Goal: Task Accomplishment & Management: Manage account settings

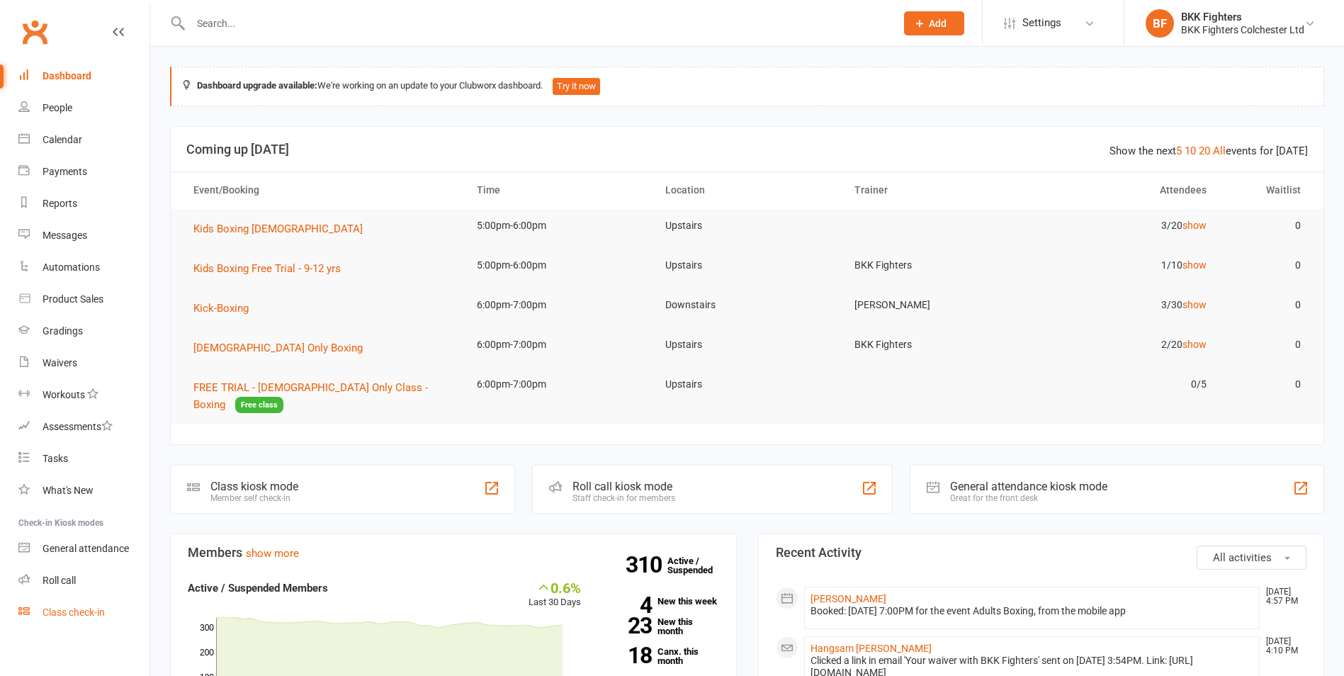
scroll to position [6, 0]
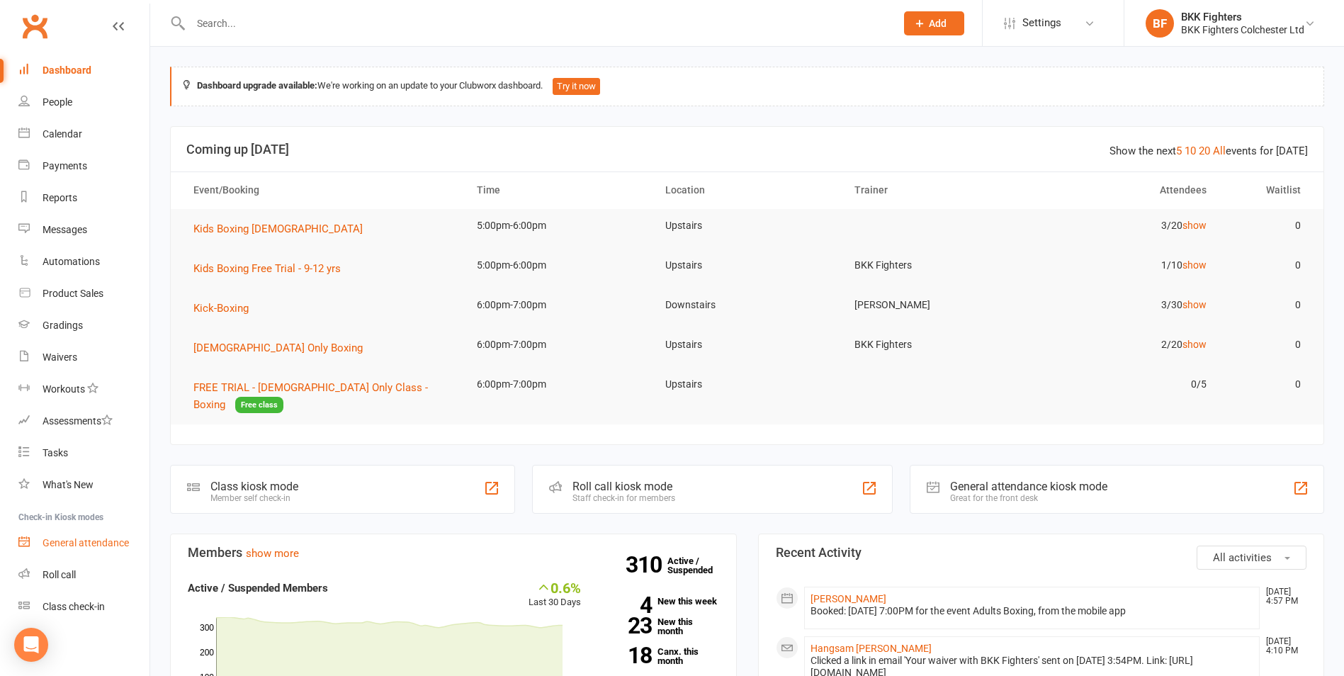
click at [95, 542] on div "General attendance" at bounding box center [85, 542] width 86 height 11
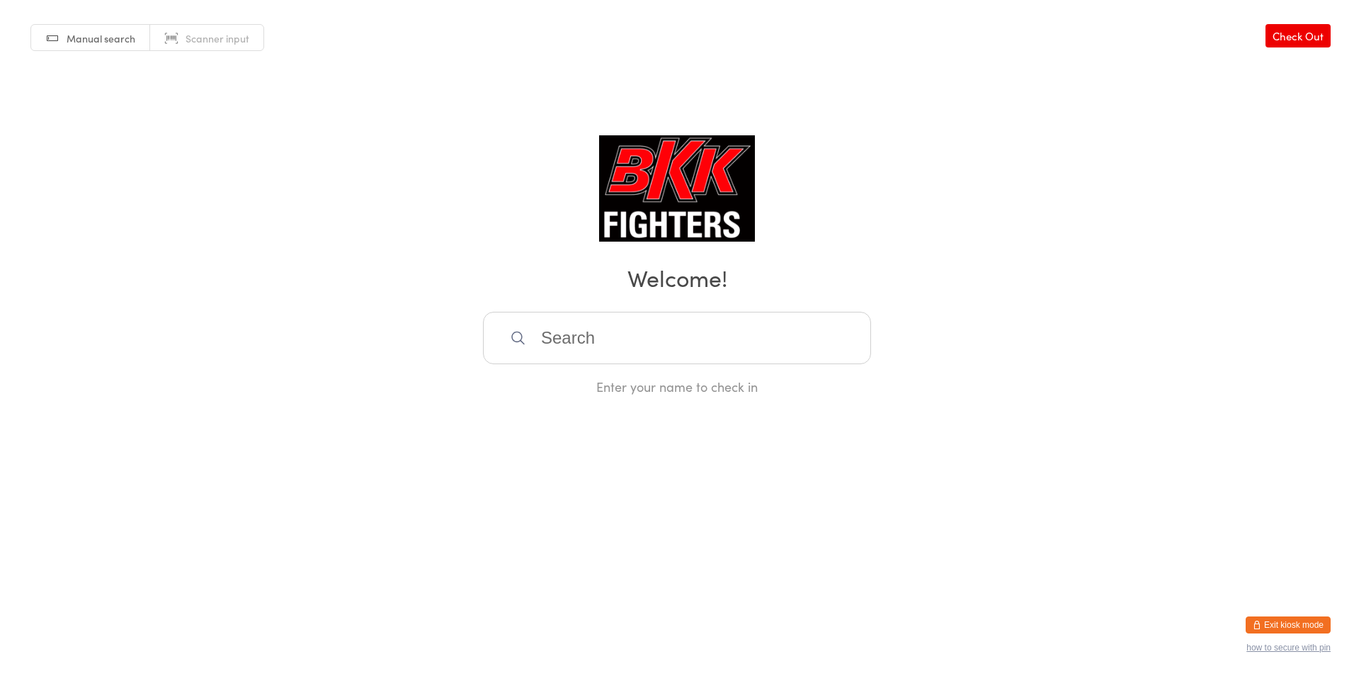
click at [1300, 625] on button "Exit kiosk mode" at bounding box center [1288, 624] width 85 height 17
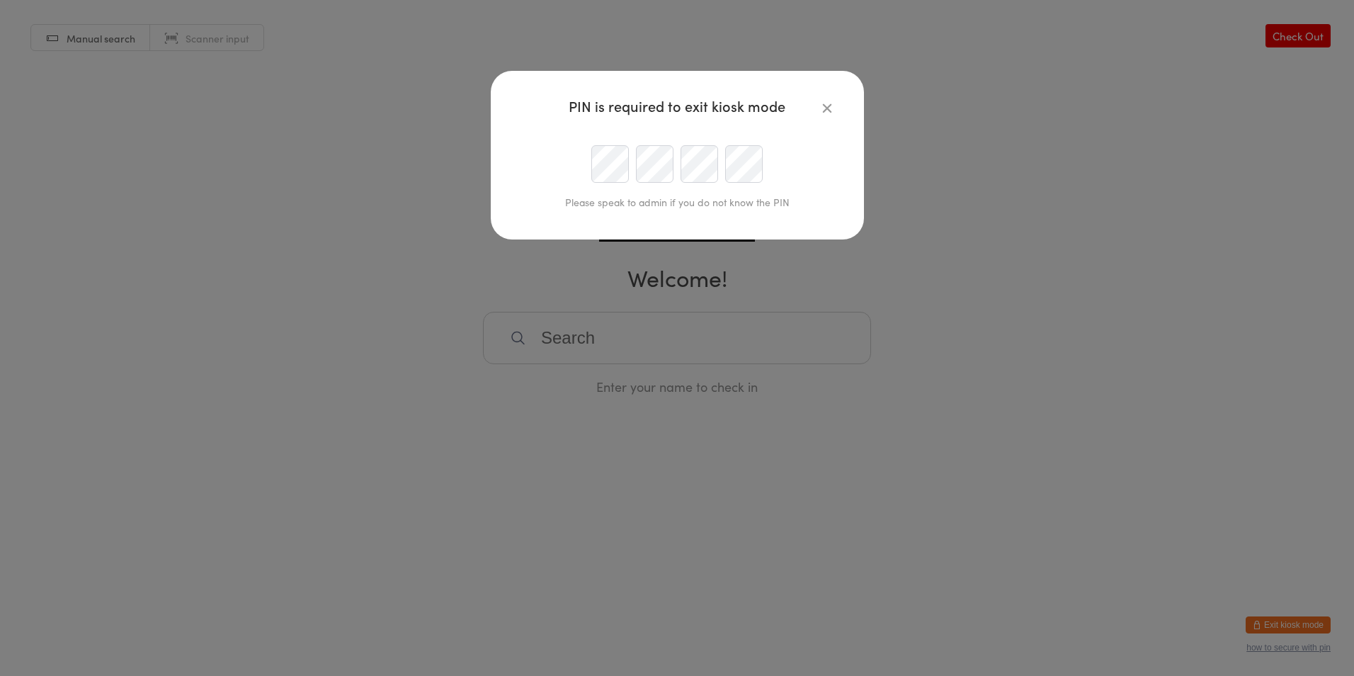
type input "info@bkkfighters.com"
click at [559, 164] on div at bounding box center [678, 164] width 324 height 38
click at [589, 240] on div "PIN is required to exit kiosk mode Please speak to admin if you do not know the…" at bounding box center [677, 338] width 1354 height 676
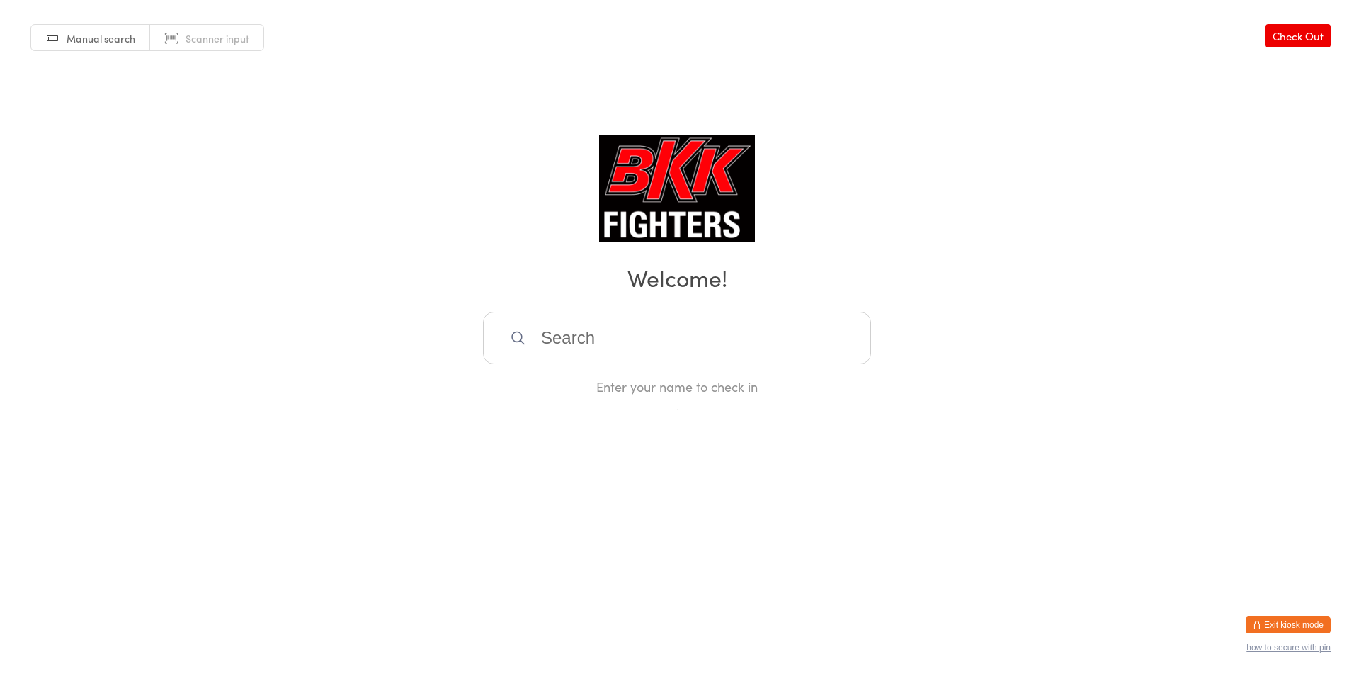
click at [625, 157] on img at bounding box center [677, 188] width 157 height 106
click at [1295, 622] on button "Exit kiosk mode" at bounding box center [1288, 624] width 85 height 17
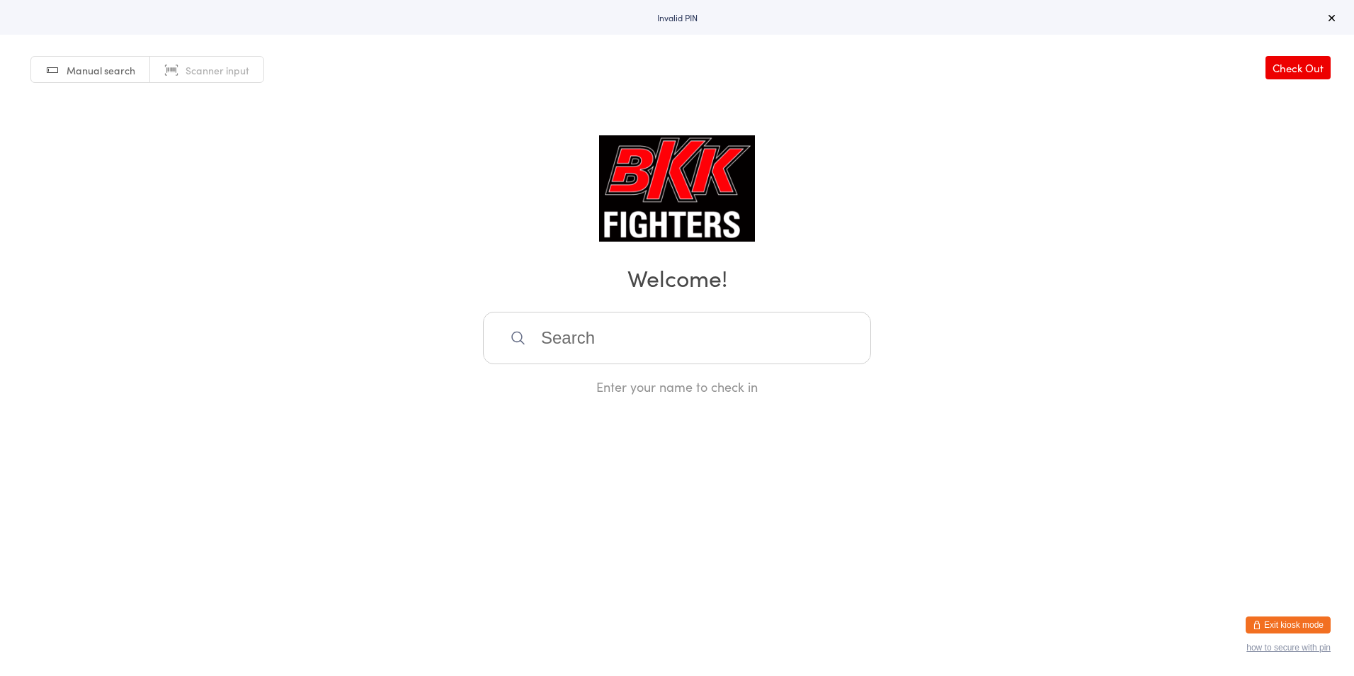
click at [1304, 634] on div "Exit kiosk mode how to secure with pin" at bounding box center [1288, 634] width 85 height 36
click at [1302, 627] on button "Exit kiosk mode" at bounding box center [1288, 624] width 85 height 17
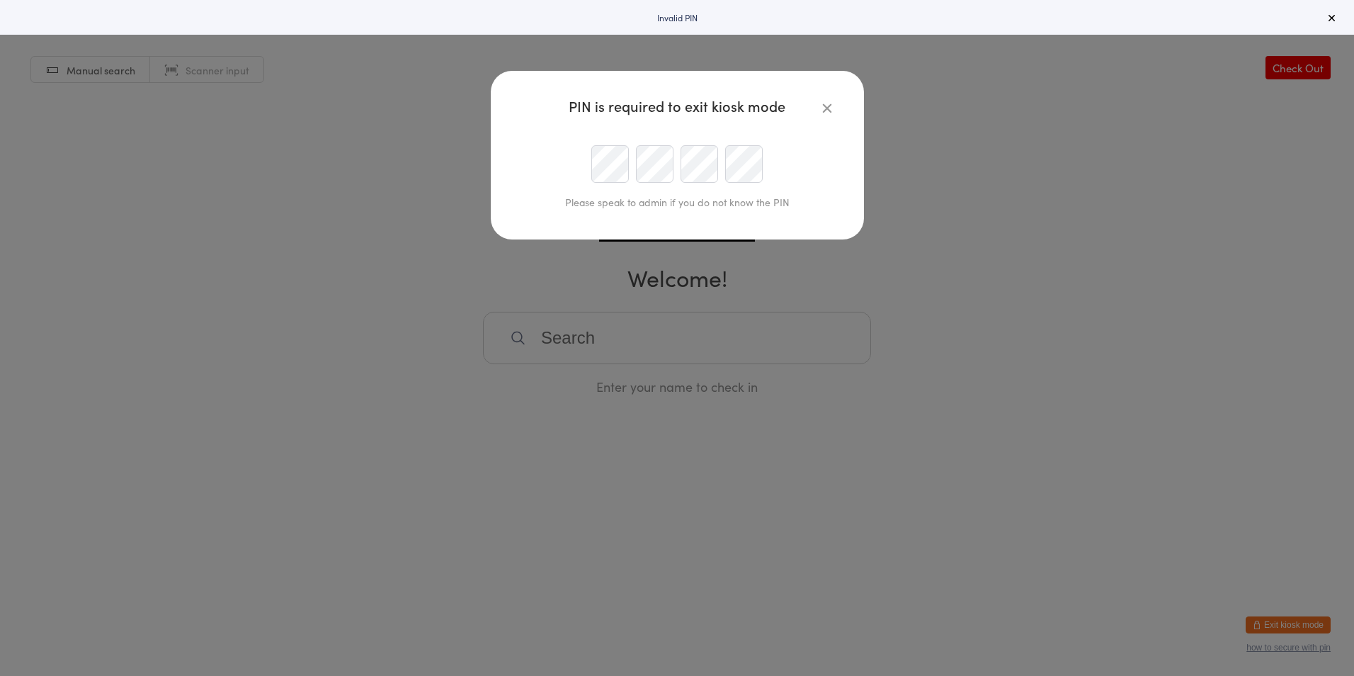
type input "[EMAIL_ADDRESS][DOMAIN_NAME]"
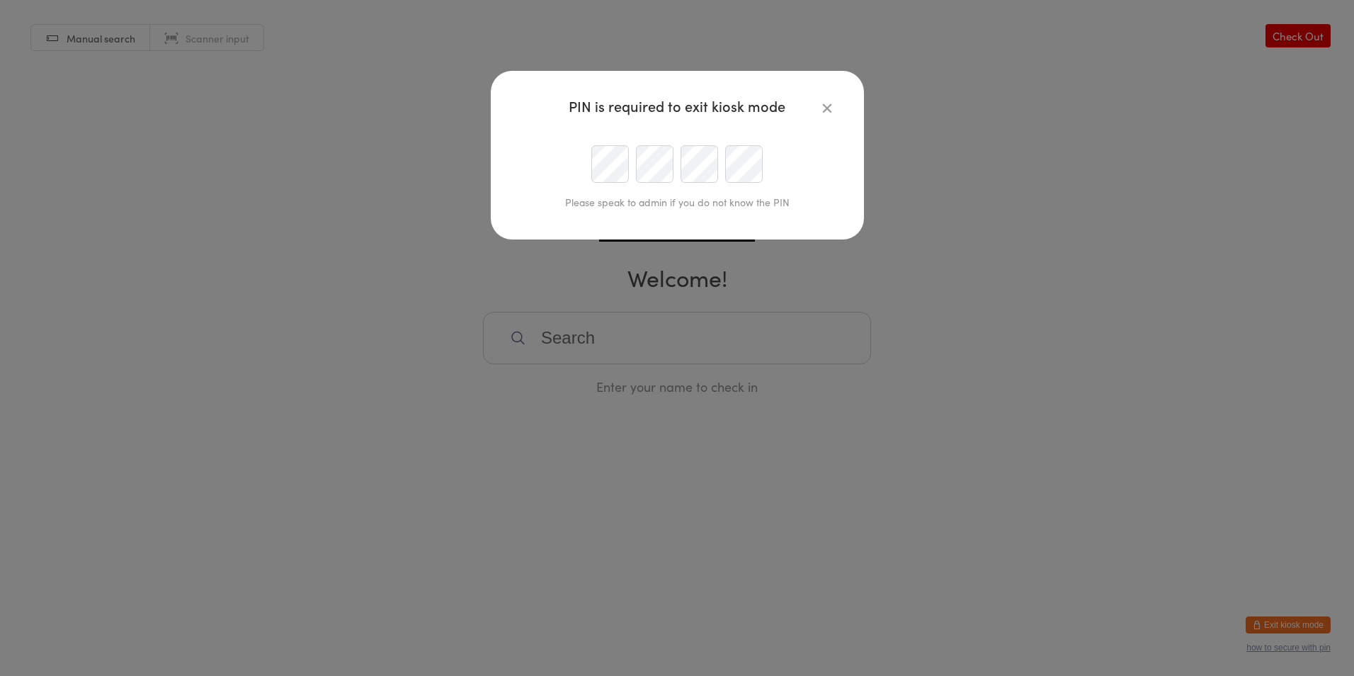
click at [825, 103] on icon "button" at bounding box center [827, 108] width 16 height 16
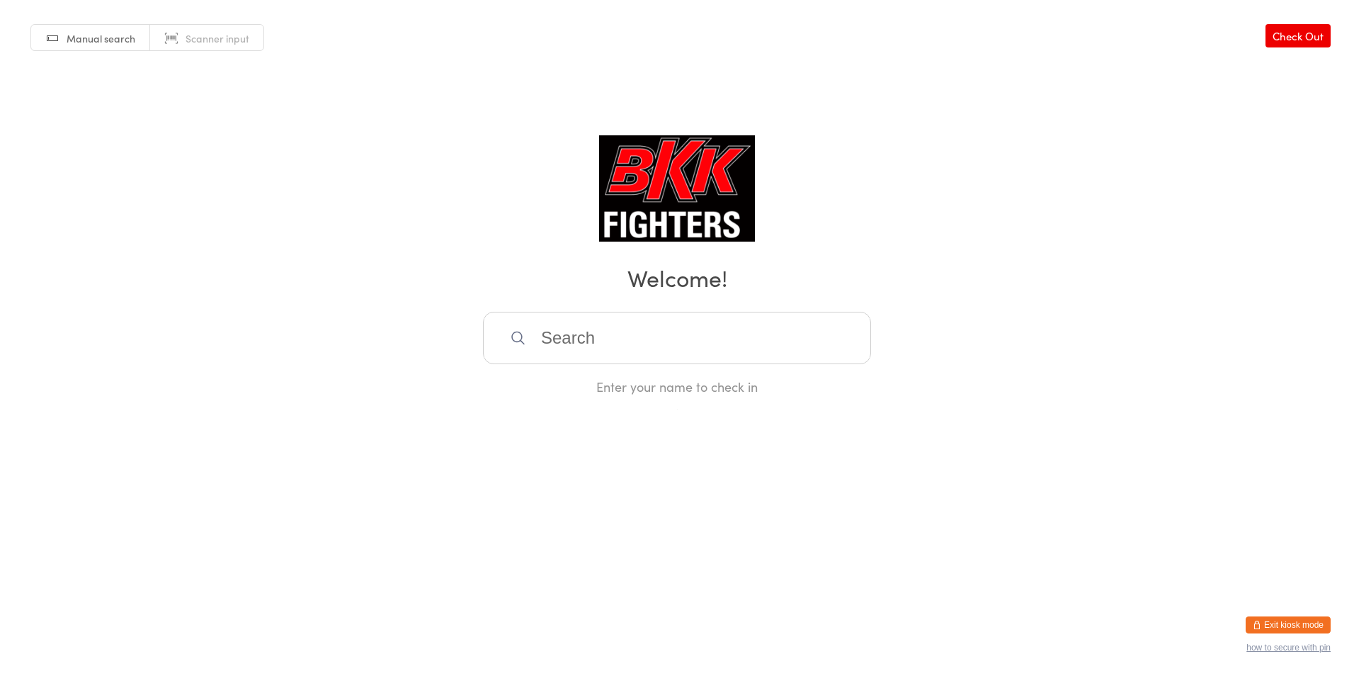
click at [1294, 625] on button "Exit kiosk mode" at bounding box center [1288, 624] width 85 height 17
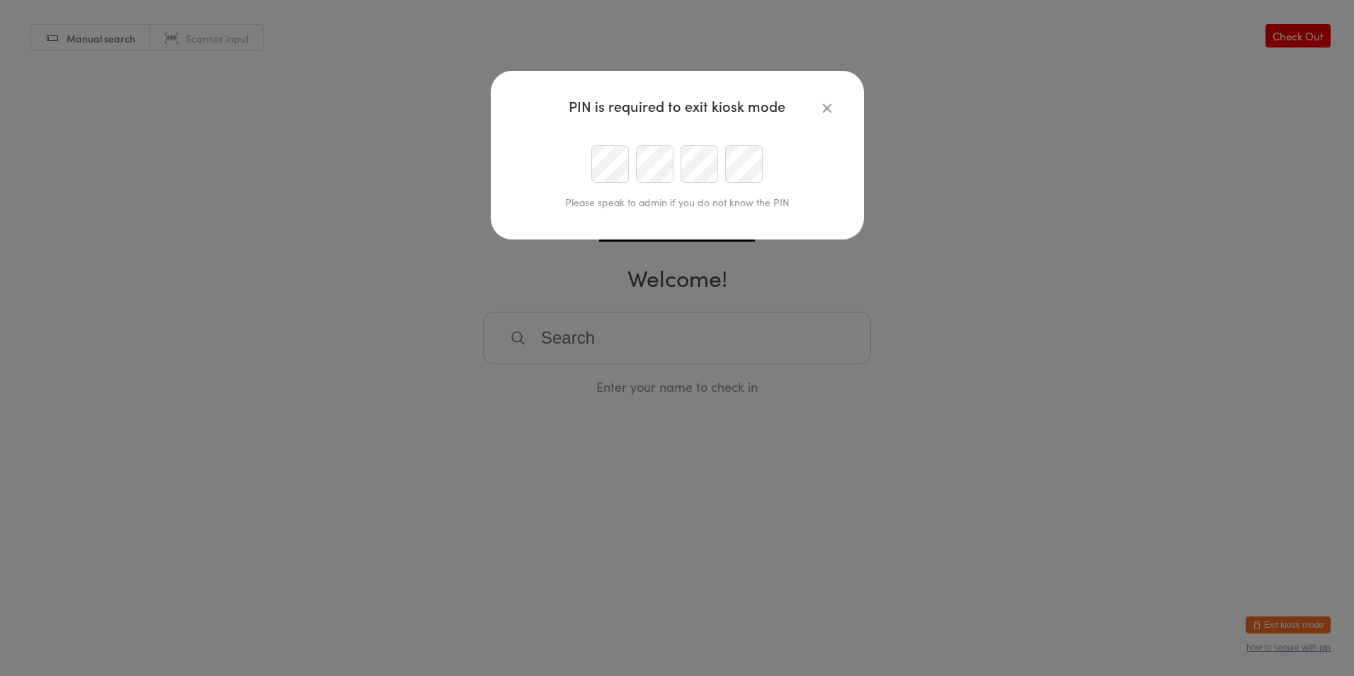
click at [565, 161] on div at bounding box center [678, 164] width 324 height 38
click at [658, 171] on div at bounding box center [678, 164] width 324 height 38
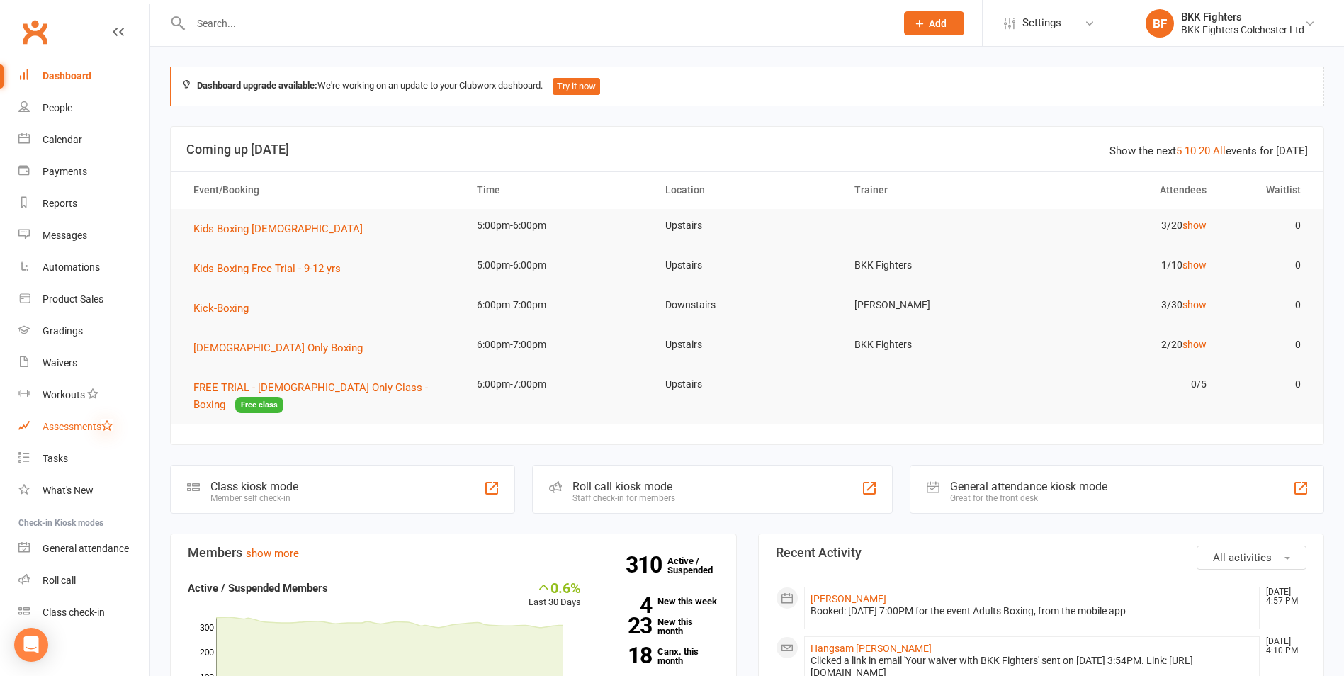
scroll to position [6, 0]
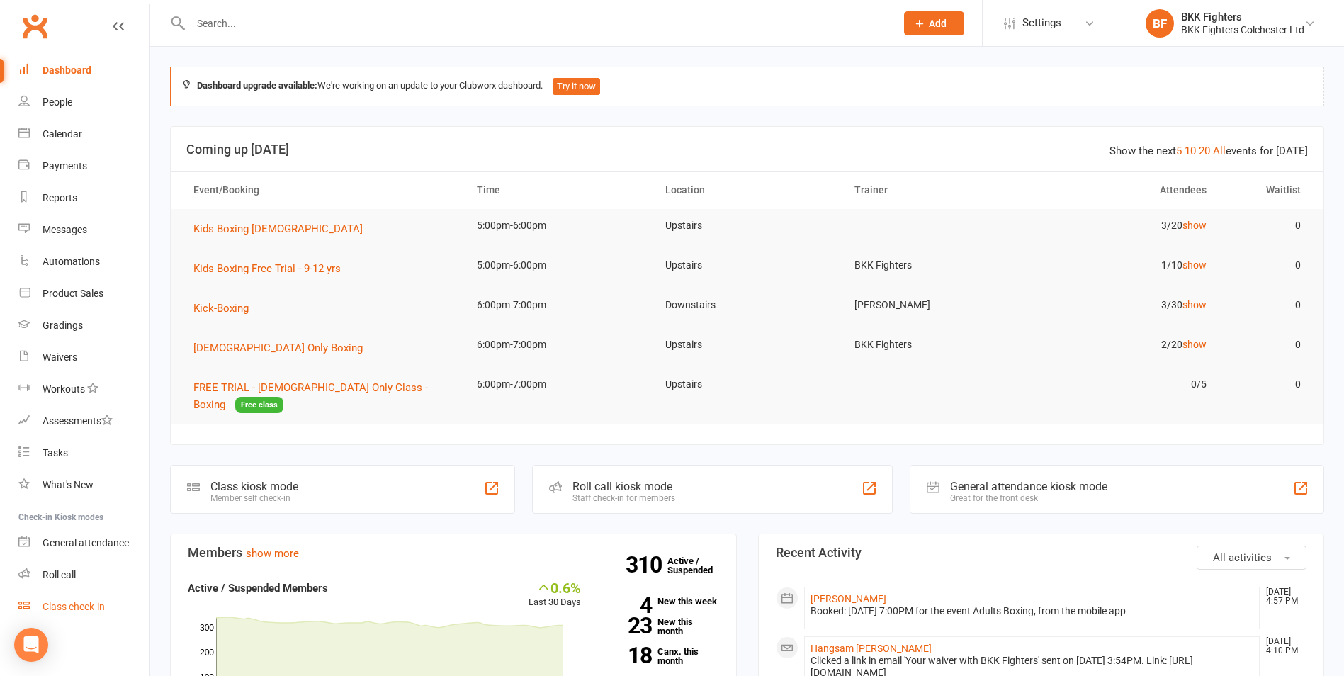
click at [88, 600] on link "Class check-in" at bounding box center [83, 607] width 131 height 32
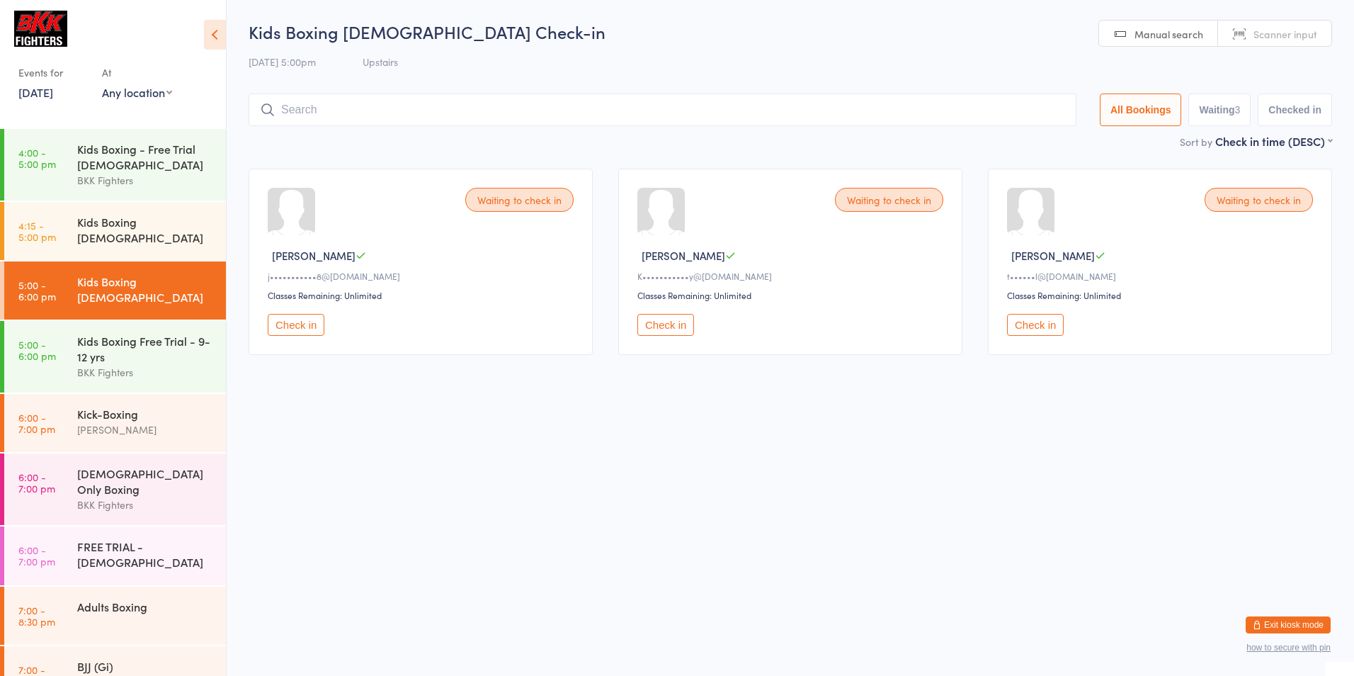
click at [1298, 624] on button "Exit kiosk mode" at bounding box center [1288, 624] width 85 height 17
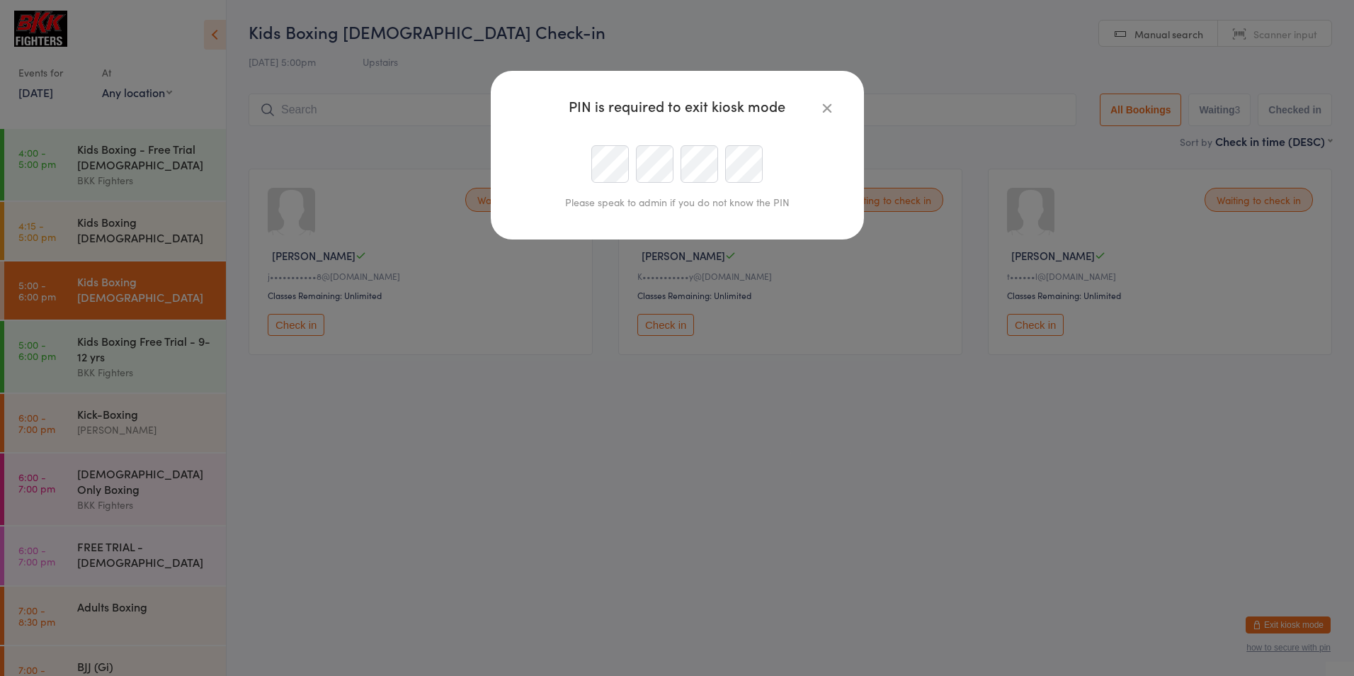
type input "info@bkkfighters.com"
click at [544, 161] on div at bounding box center [678, 164] width 324 height 38
click at [523, 161] on div at bounding box center [678, 164] width 324 height 38
click at [564, 161] on div at bounding box center [678, 164] width 324 height 38
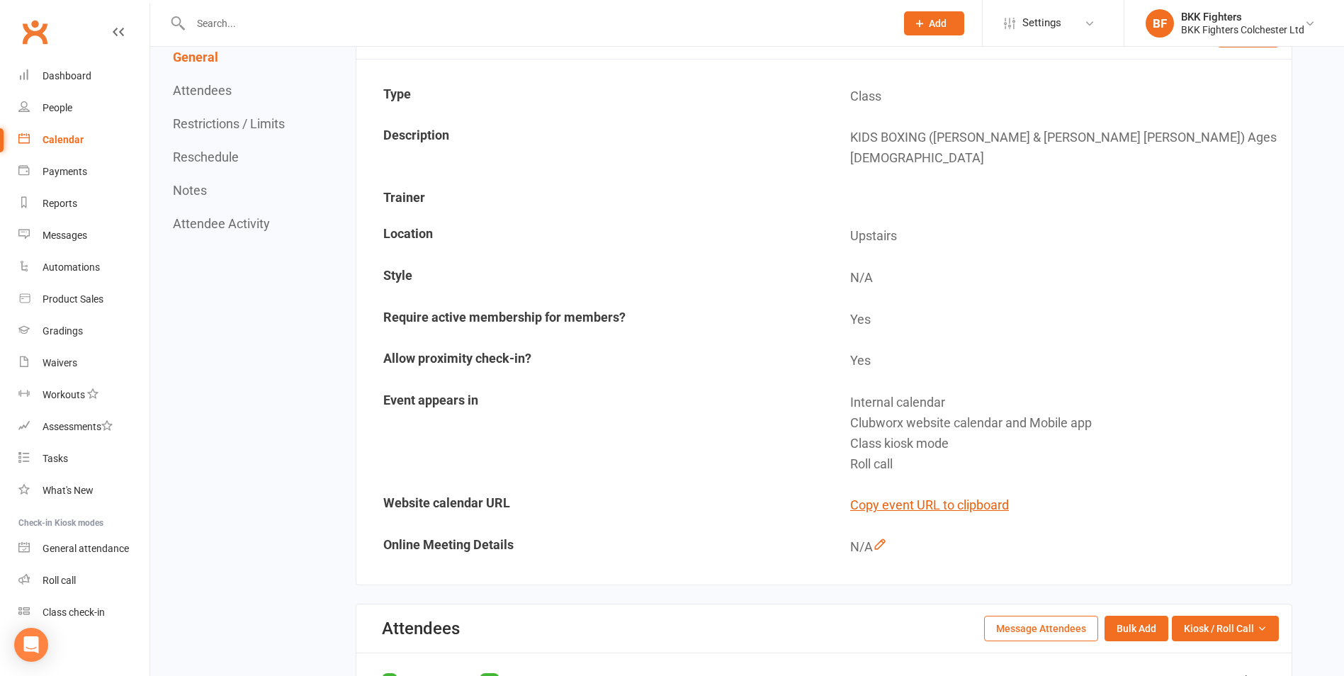
scroll to position [212, 0]
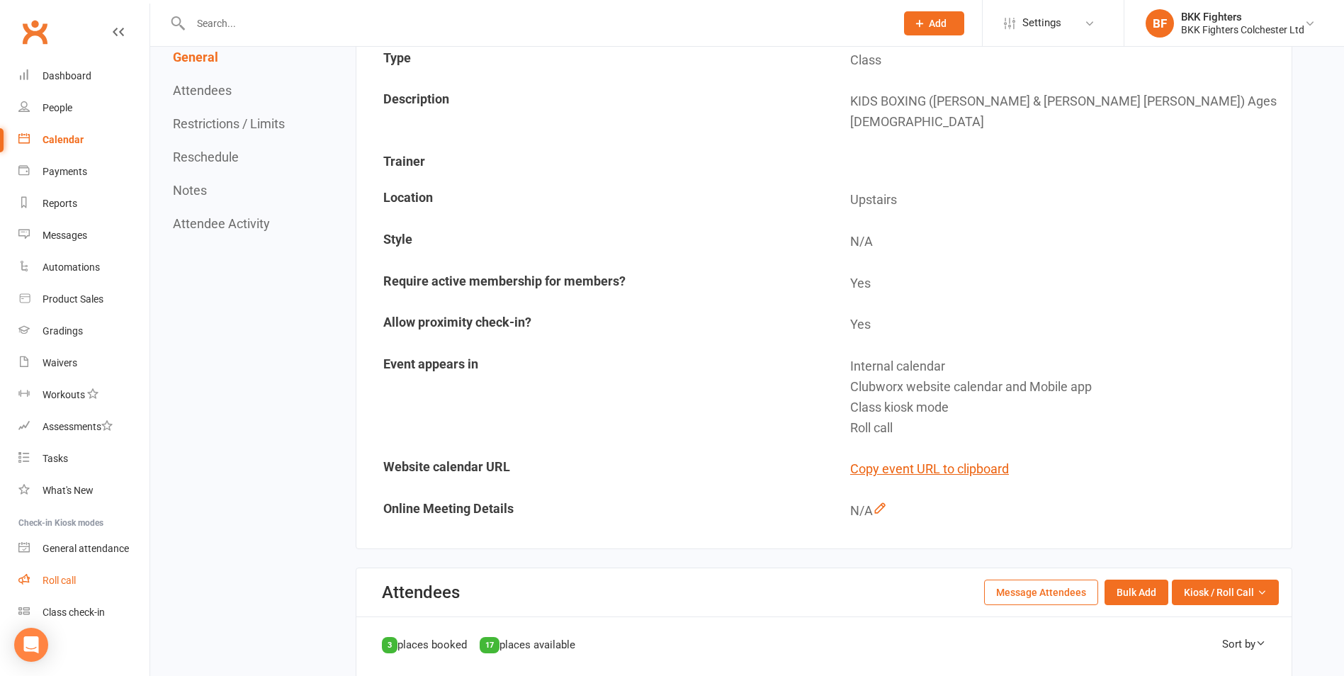
click at [65, 577] on div "Roll call" at bounding box center [58, 579] width 33 height 11
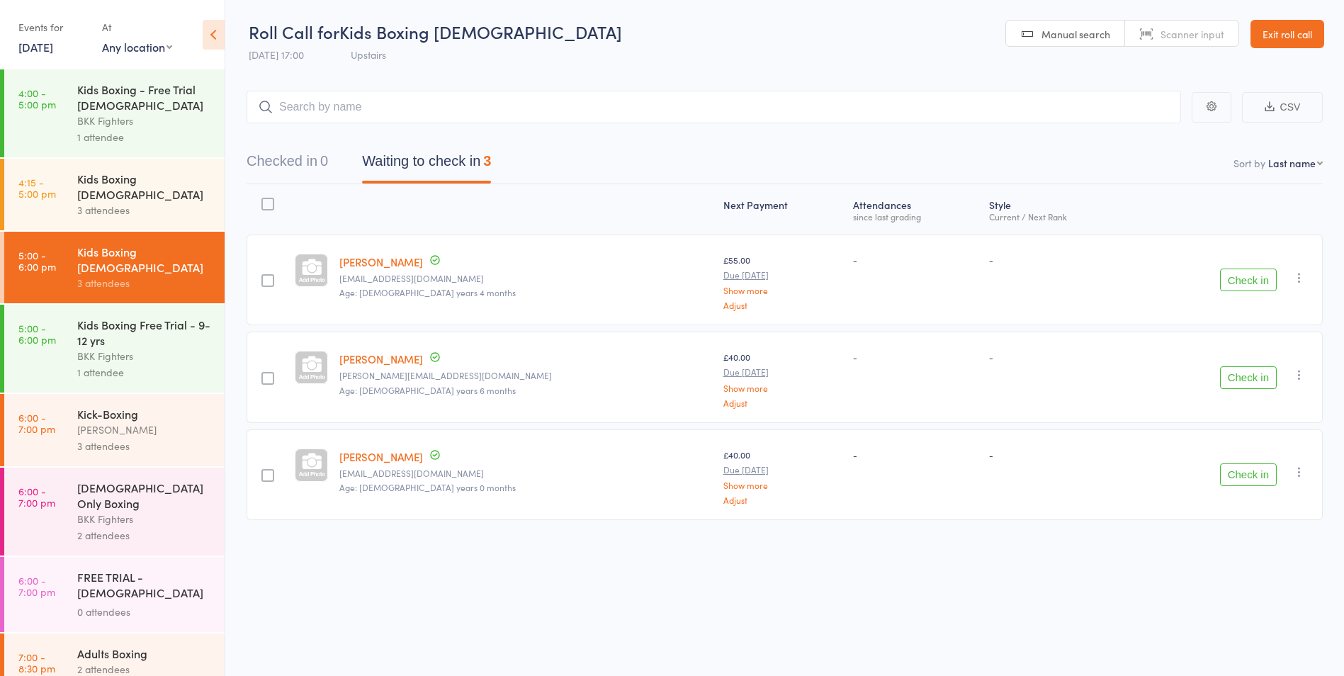
click at [1277, 39] on link "Exit roll call" at bounding box center [1287, 34] width 74 height 28
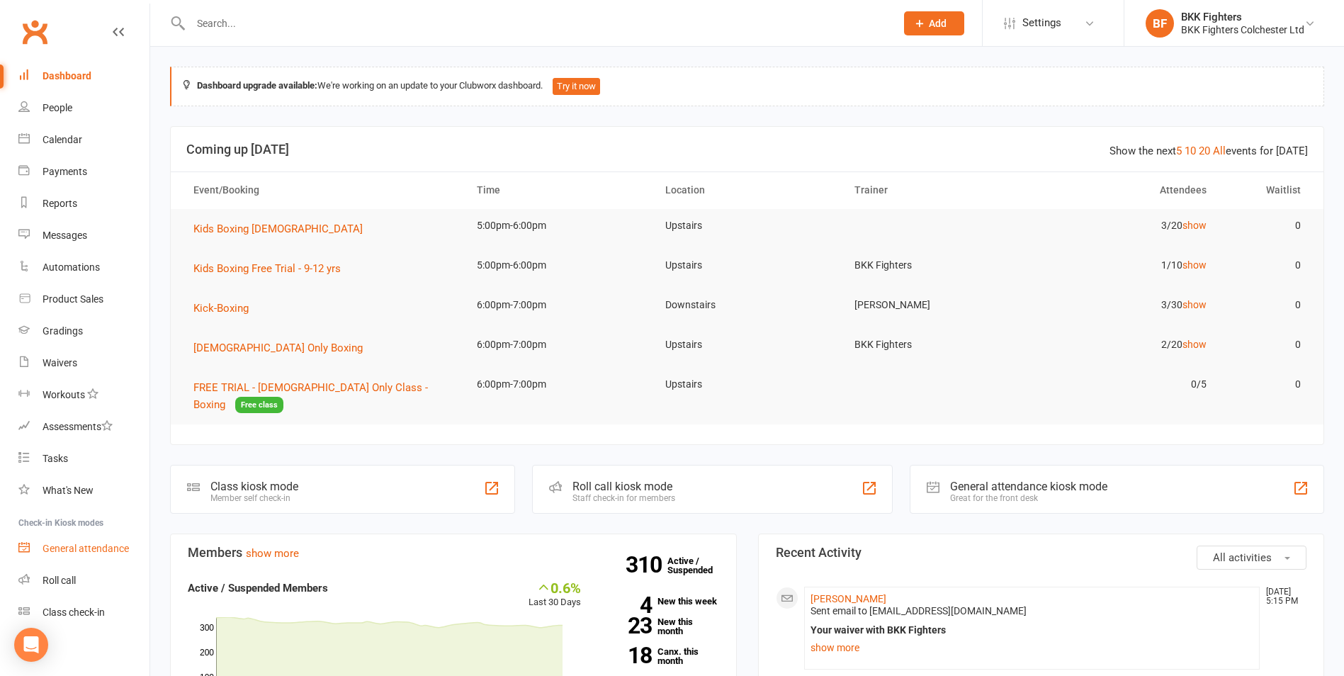
click at [89, 550] on div "General attendance" at bounding box center [85, 548] width 86 height 11
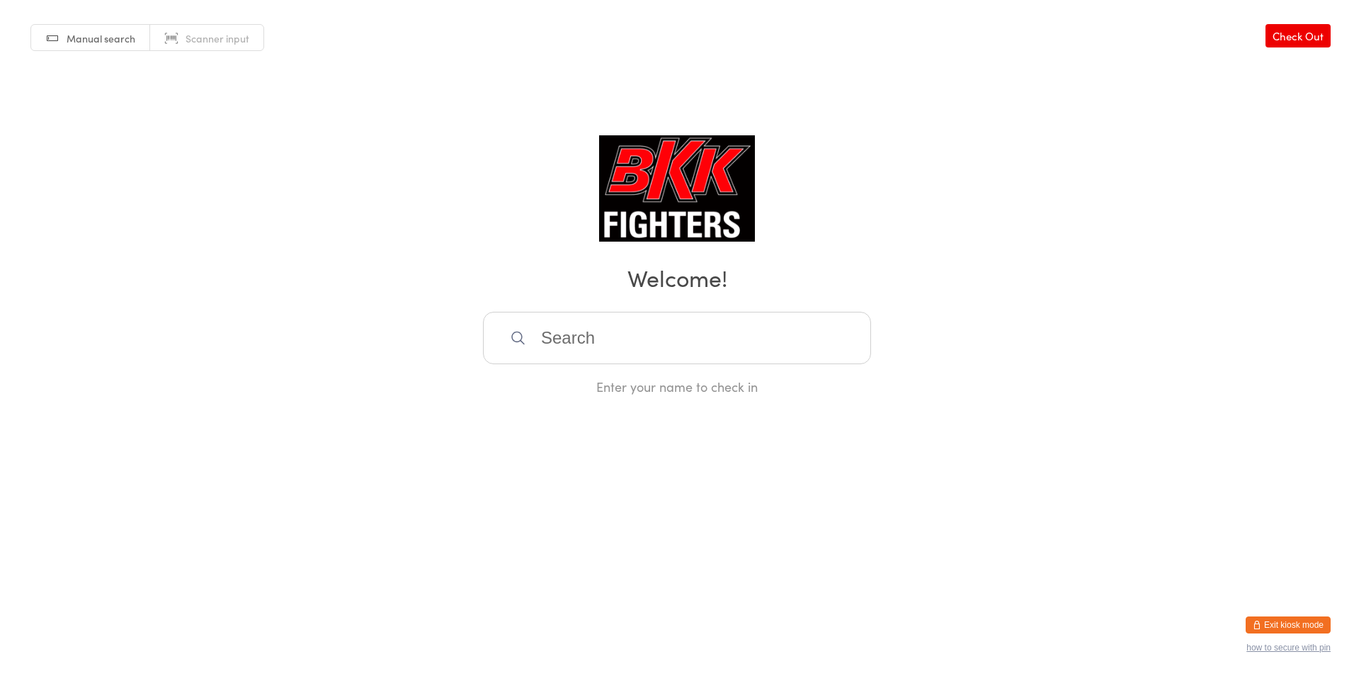
click at [93, 35] on span "Manual search" at bounding box center [101, 38] width 69 height 14
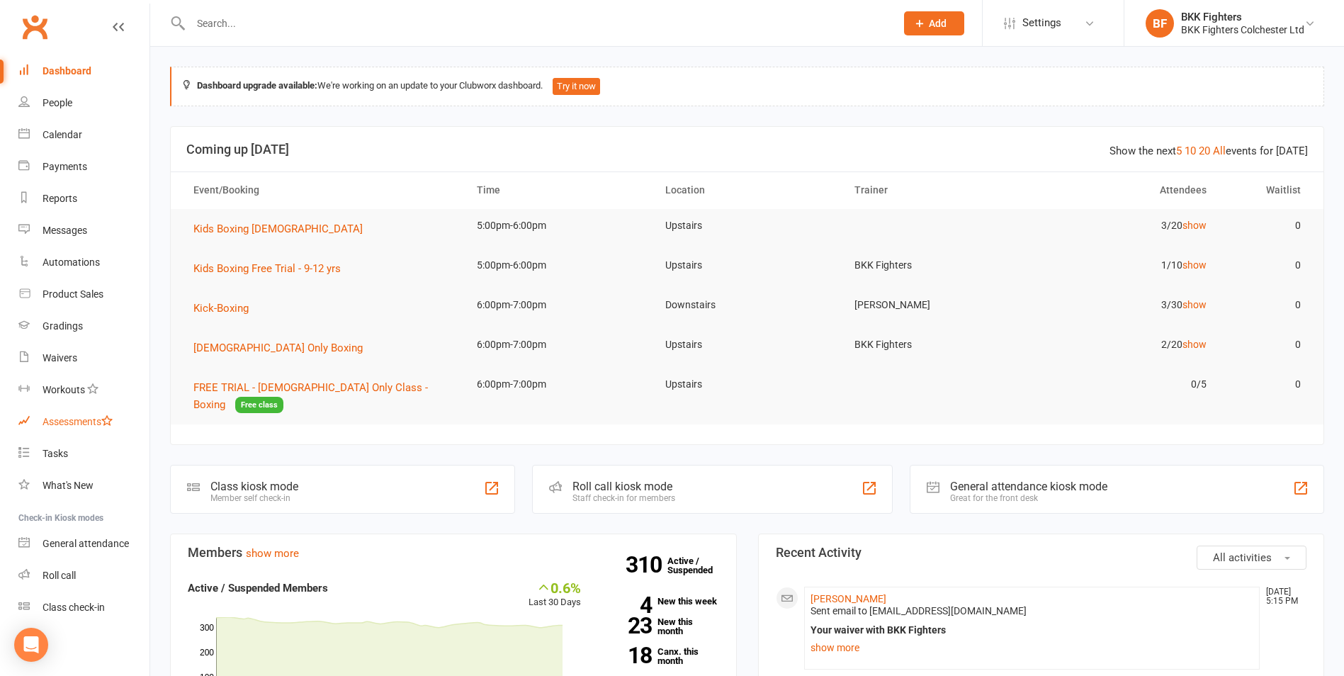
scroll to position [6, 0]
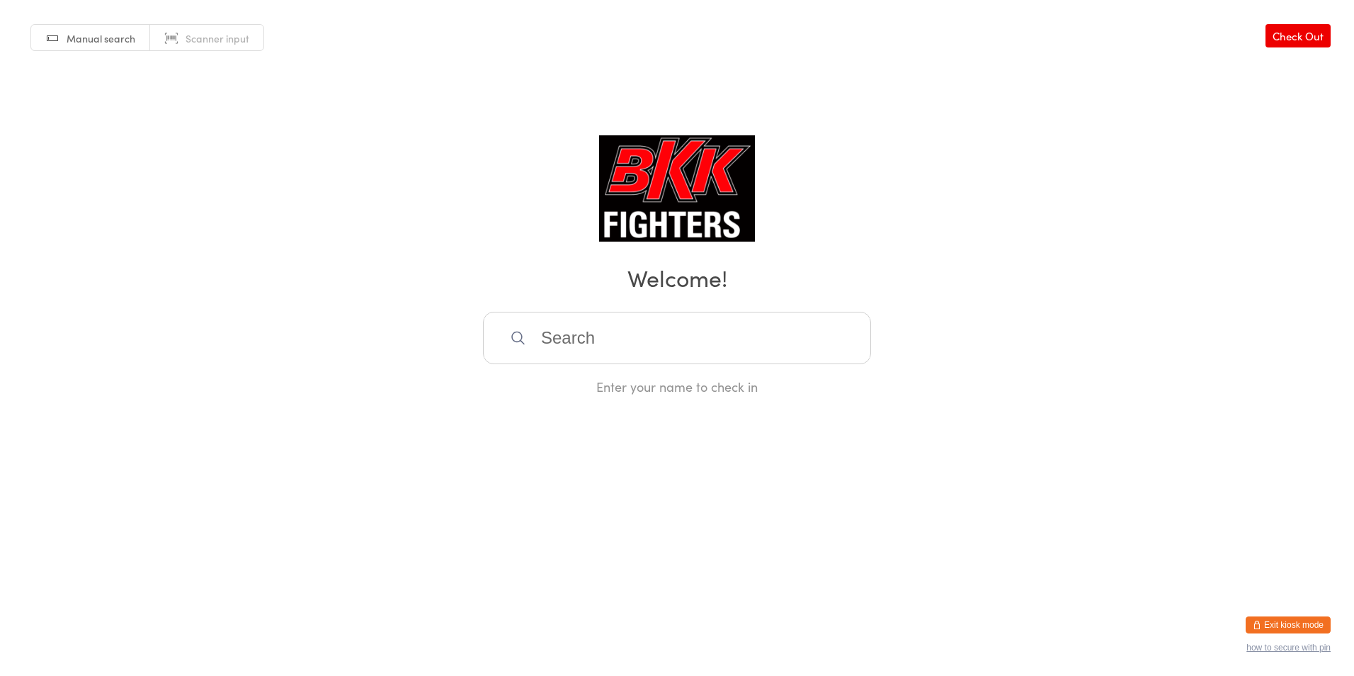
click at [1279, 621] on button "Exit kiosk mode" at bounding box center [1288, 624] width 85 height 17
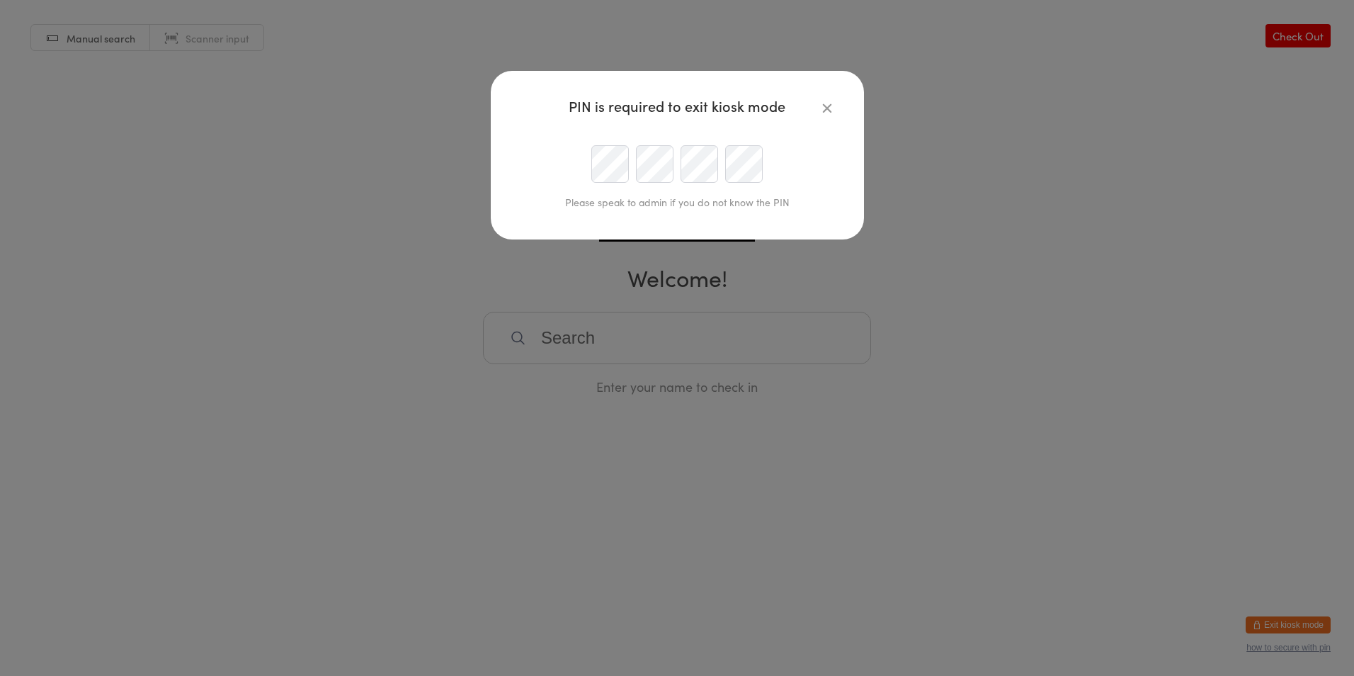
type input "[EMAIL_ADDRESS][DOMAIN_NAME]"
click at [572, 159] on div at bounding box center [678, 164] width 324 height 38
click at [558, 165] on div at bounding box center [678, 164] width 324 height 38
click at [583, 164] on div at bounding box center [678, 164] width 324 height 38
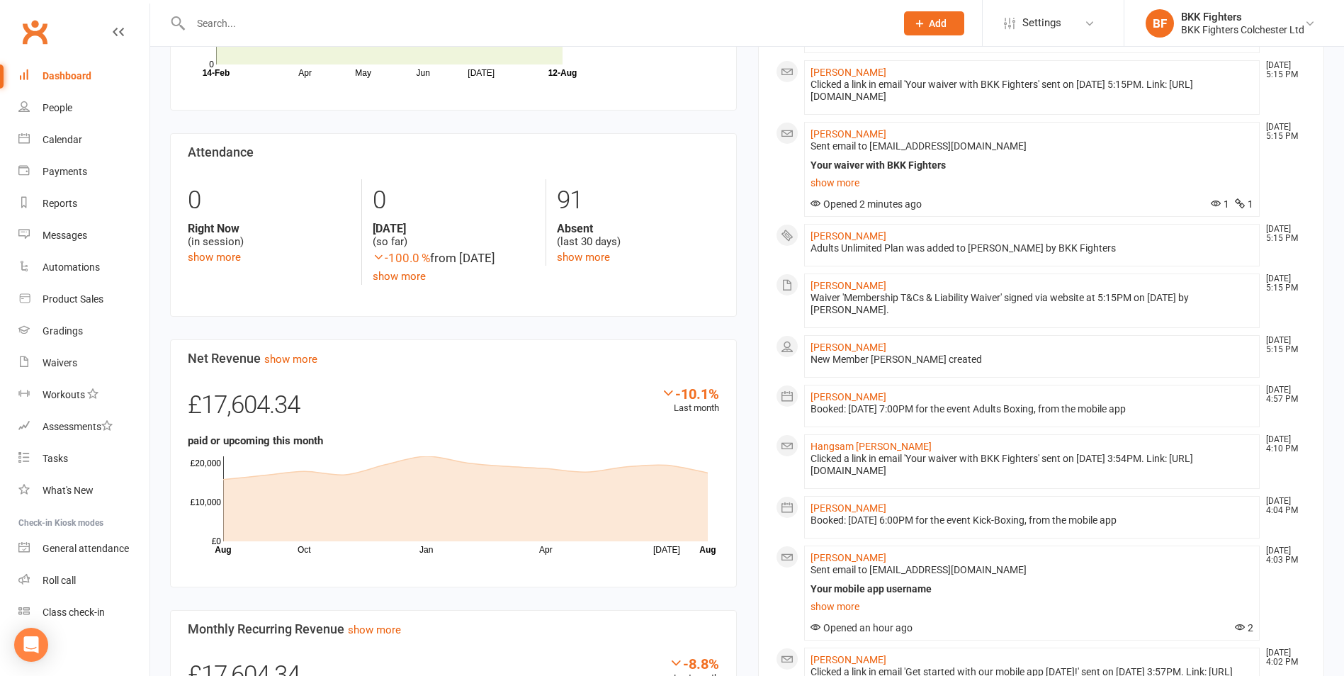
scroll to position [708, 0]
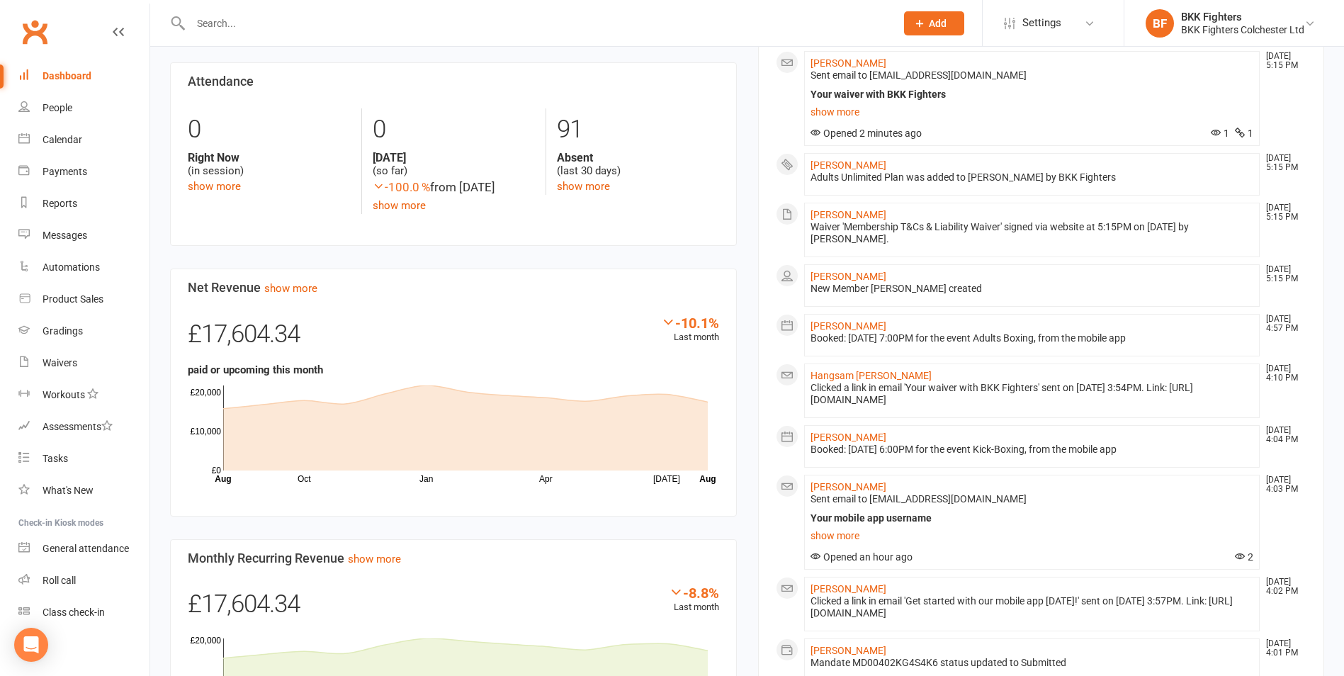
drag, startPoint x: 839, startPoint y: 540, endPoint x: 866, endPoint y: 539, distance: 27.7
click at [839, 540] on link "show more" at bounding box center [1031, 536] width 443 height 20
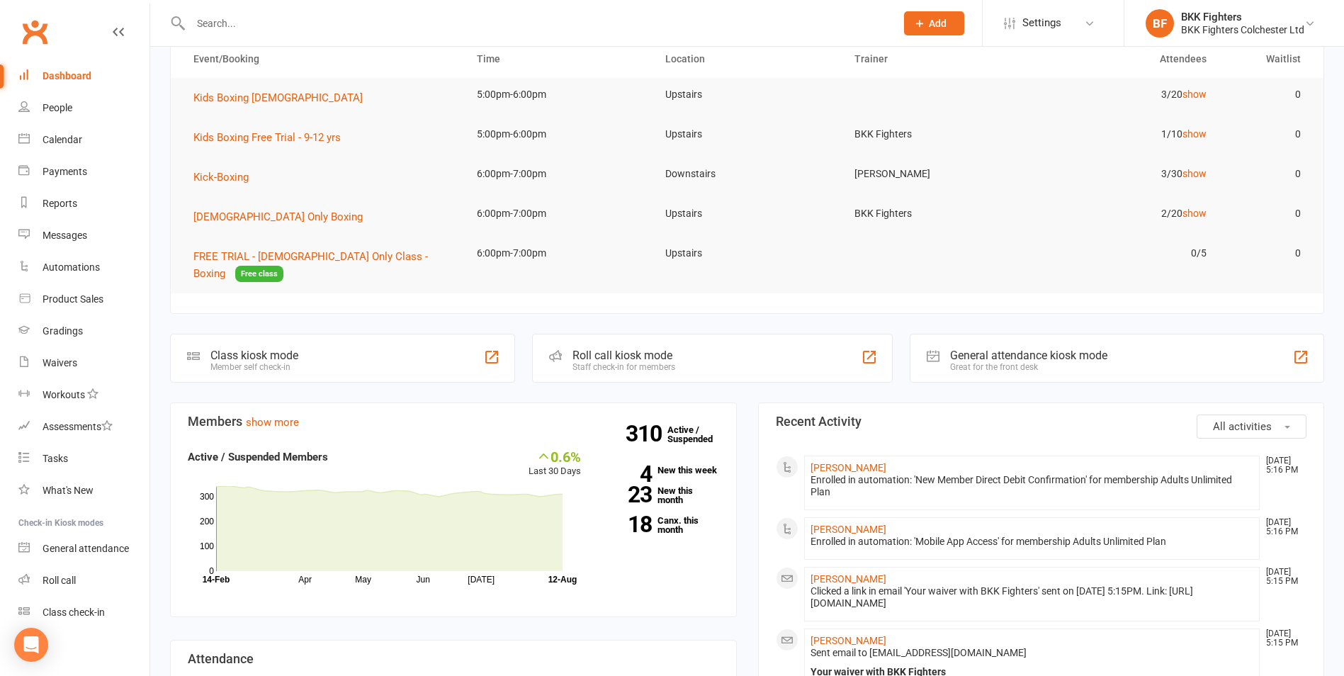
scroll to position [0, 0]
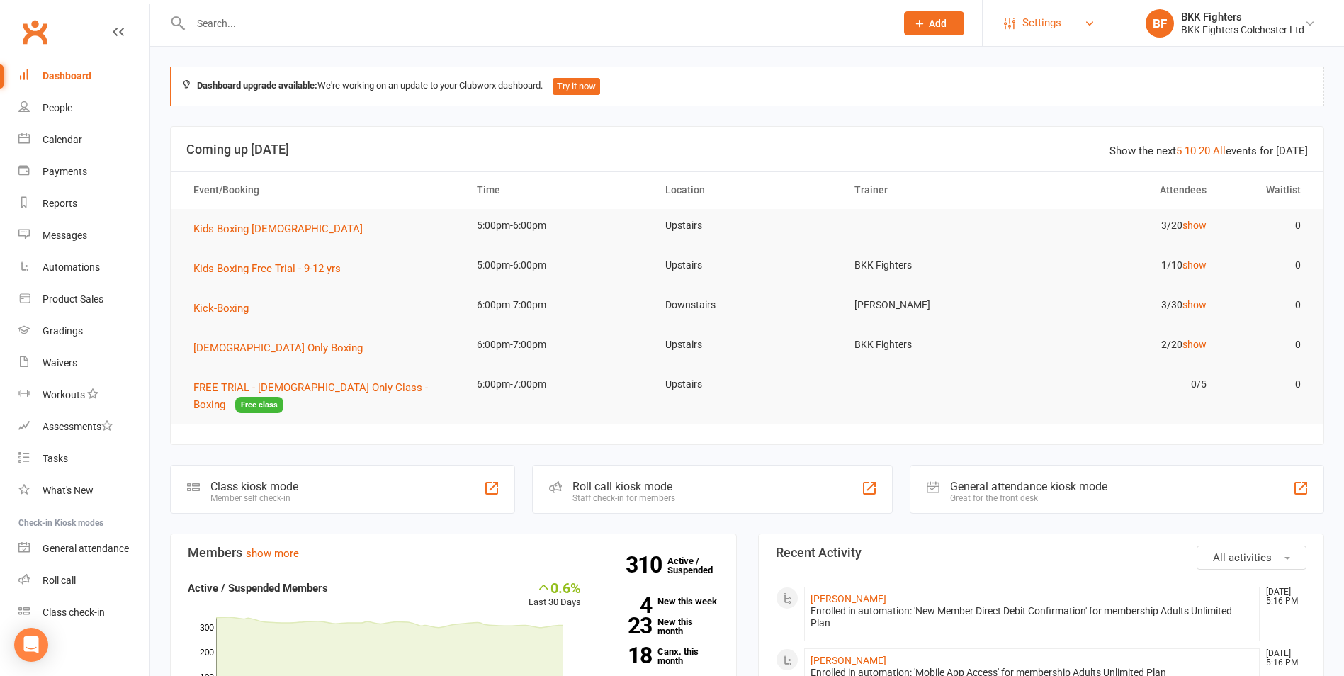
click at [1029, 25] on span "Settings" at bounding box center [1041, 23] width 39 height 32
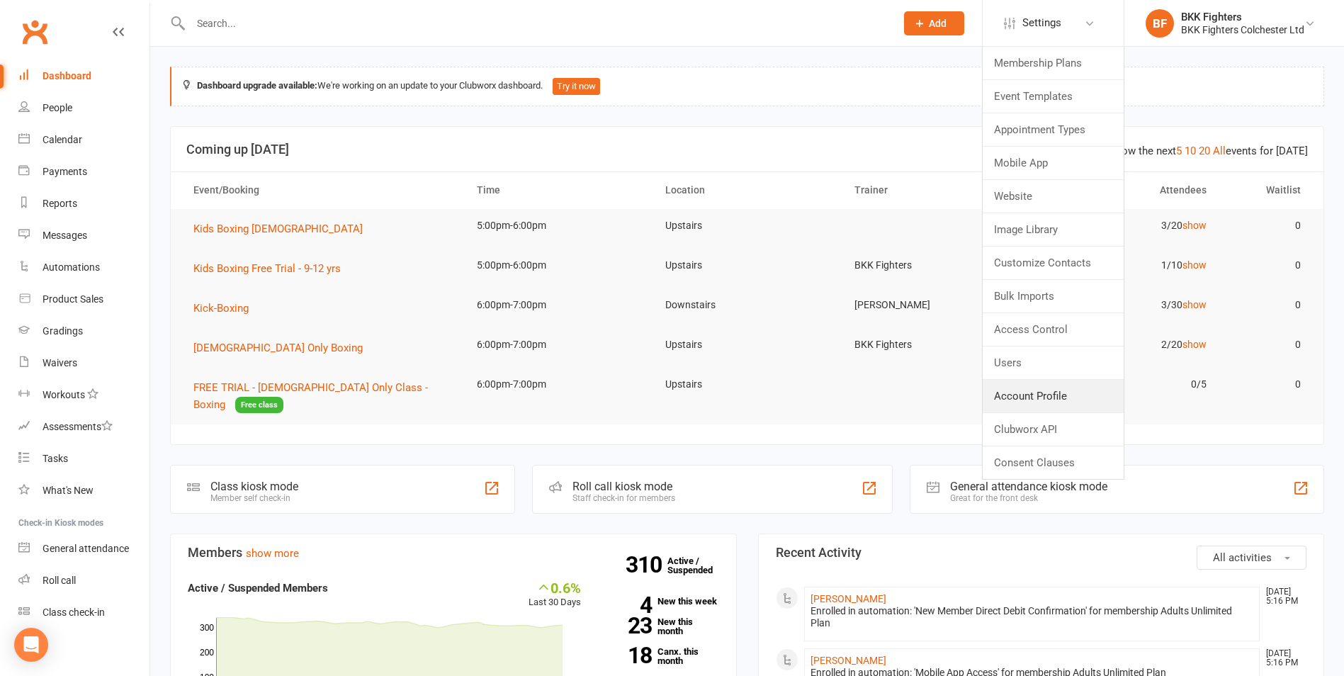
drag, startPoint x: 1015, startPoint y: 403, endPoint x: 997, endPoint y: 400, distance: 18.6
click at [1015, 403] on link "Account Profile" at bounding box center [1052, 396] width 141 height 33
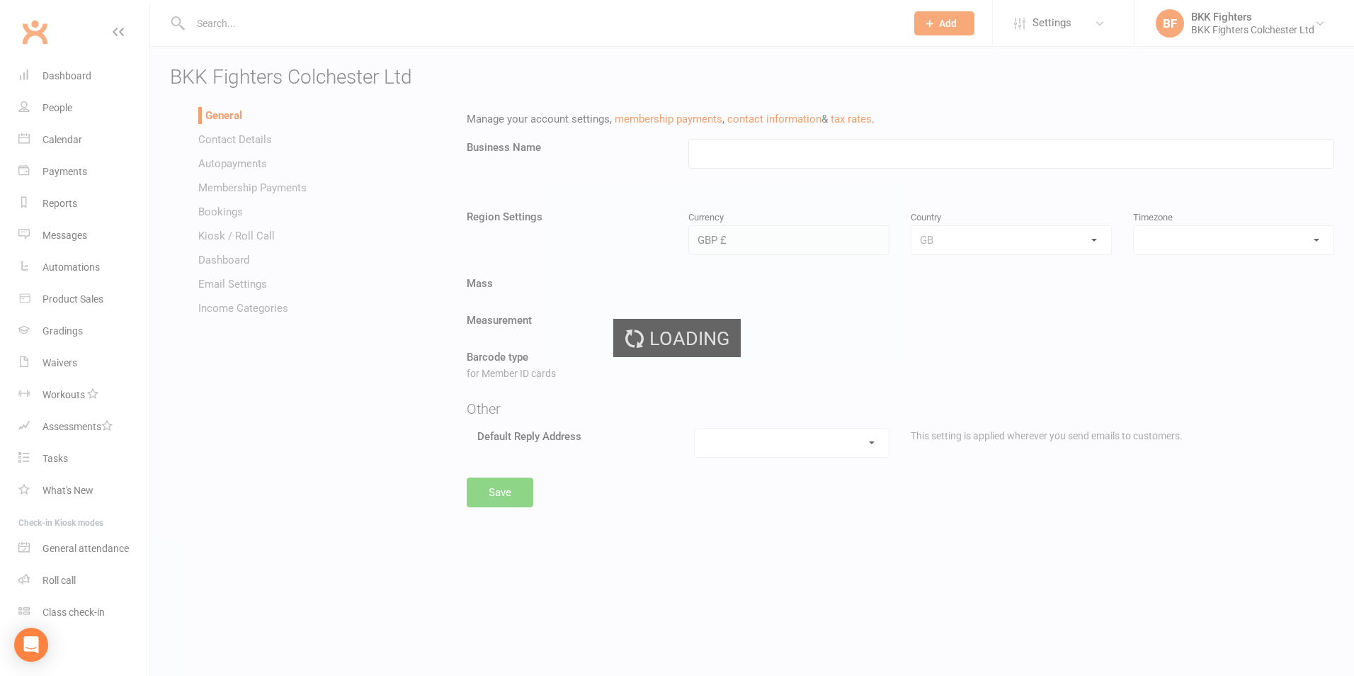
type input "BKK Fighters Colchester Ltd"
select select "Europe/[GEOGRAPHIC_DATA]"
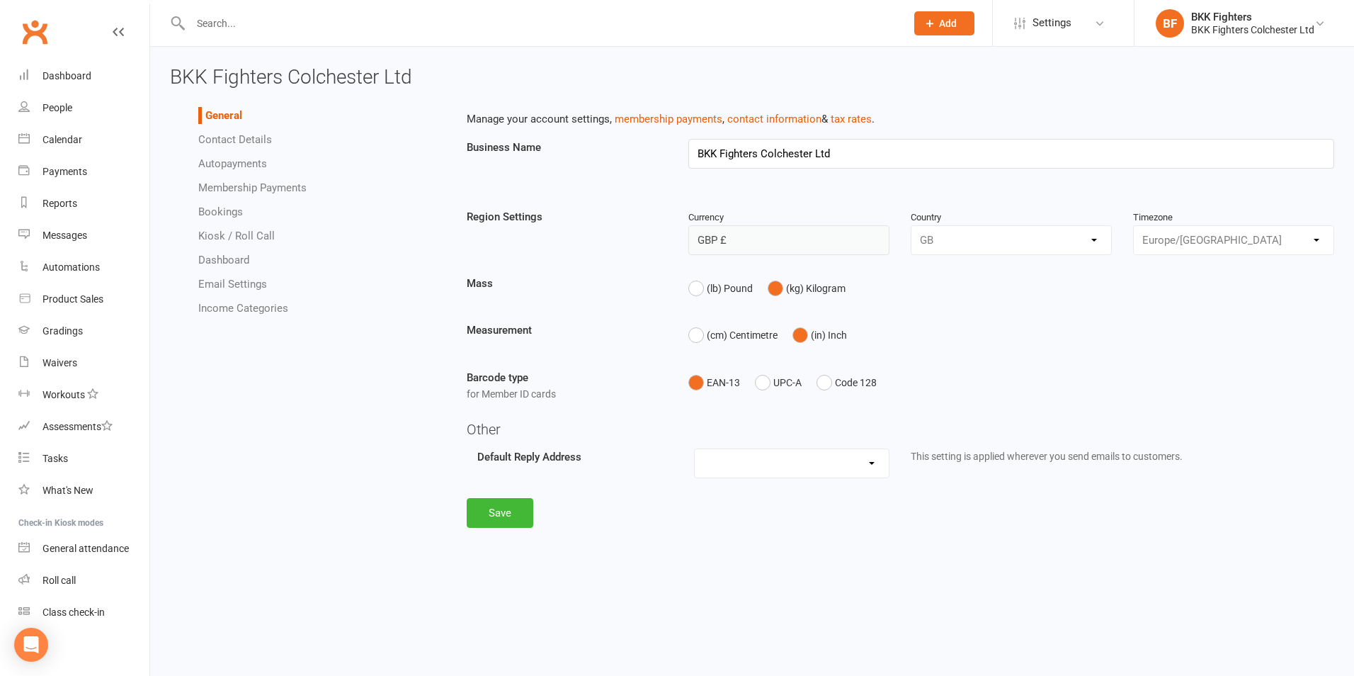
click at [241, 157] on link "Autopayments" at bounding box center [232, 163] width 69 height 13
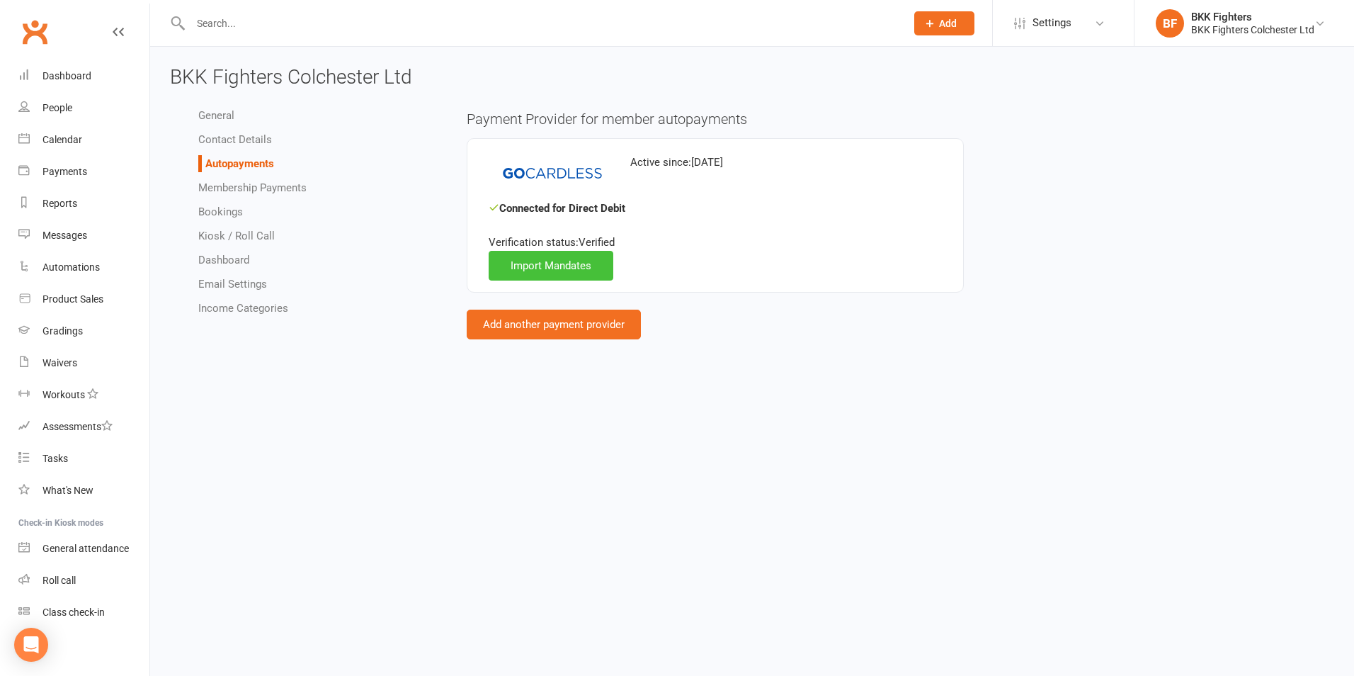
click at [528, 263] on link "Import Mandates" at bounding box center [551, 266] width 125 height 30
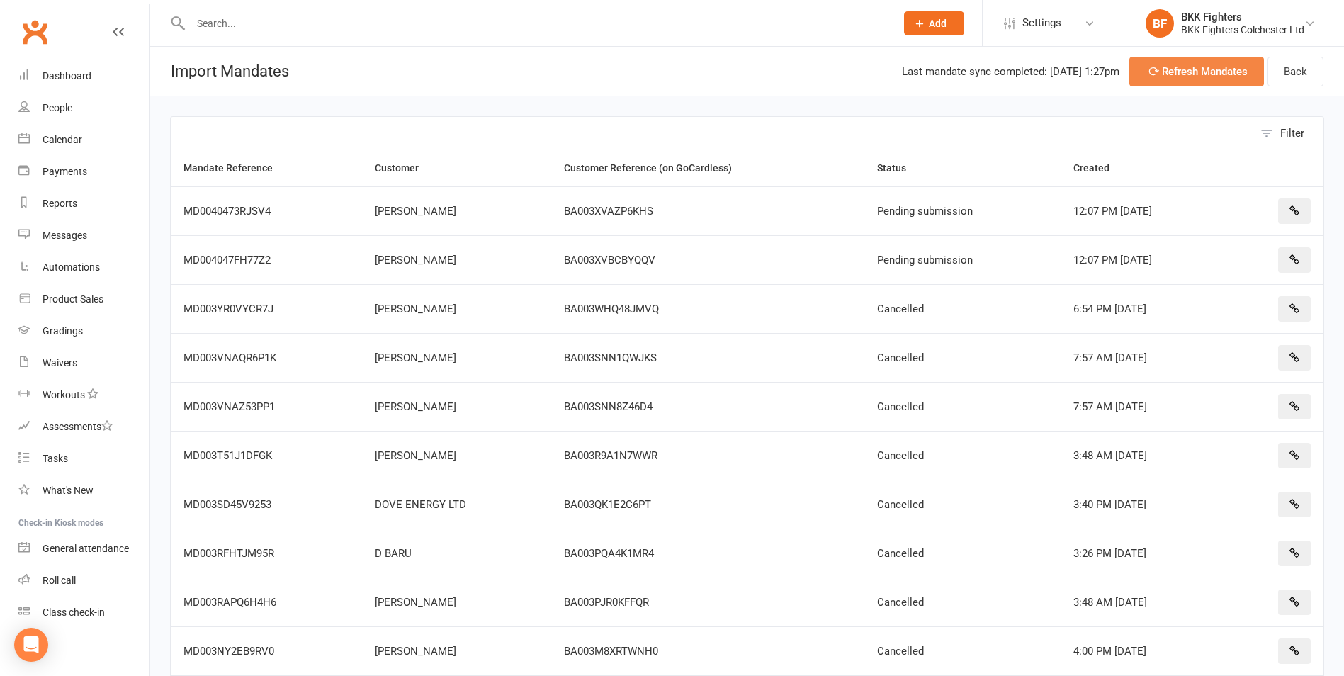
click at [1206, 79] on button "Refresh Mandates" at bounding box center [1196, 72] width 135 height 30
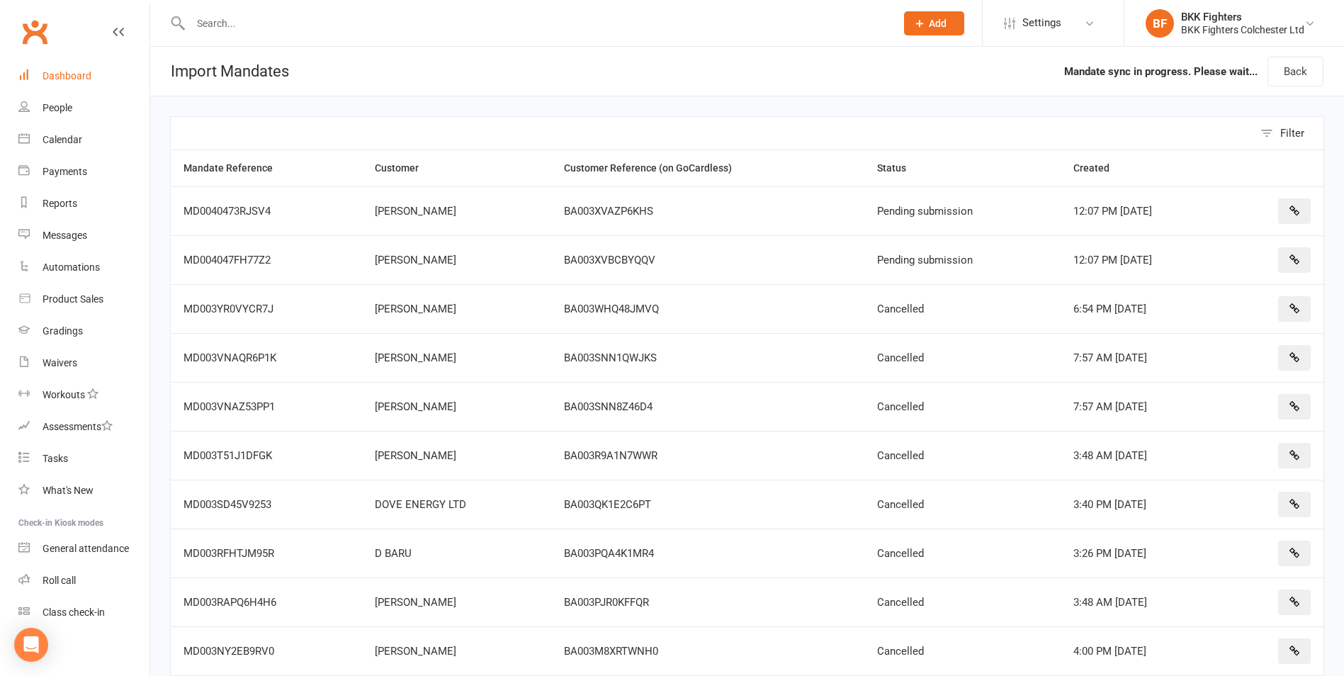
click at [62, 74] on div "Dashboard" at bounding box center [66, 75] width 49 height 11
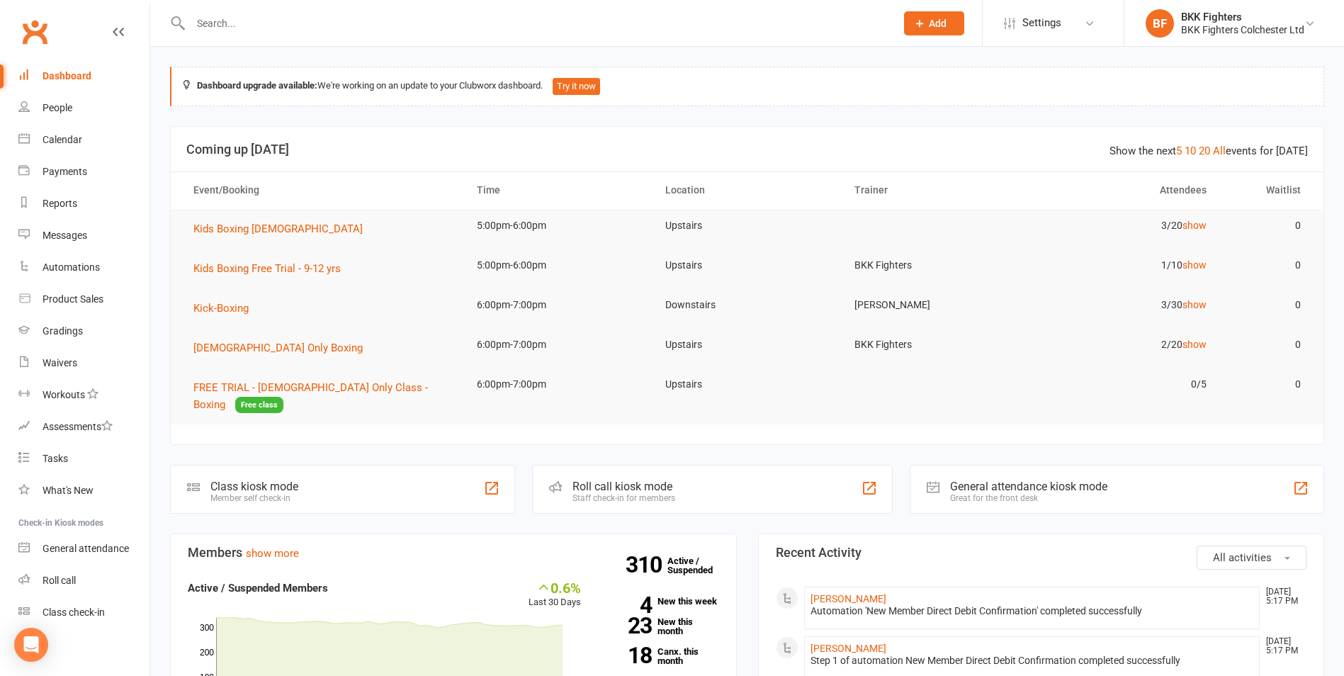
click at [232, 23] on input "text" at bounding box center [535, 23] width 699 height 20
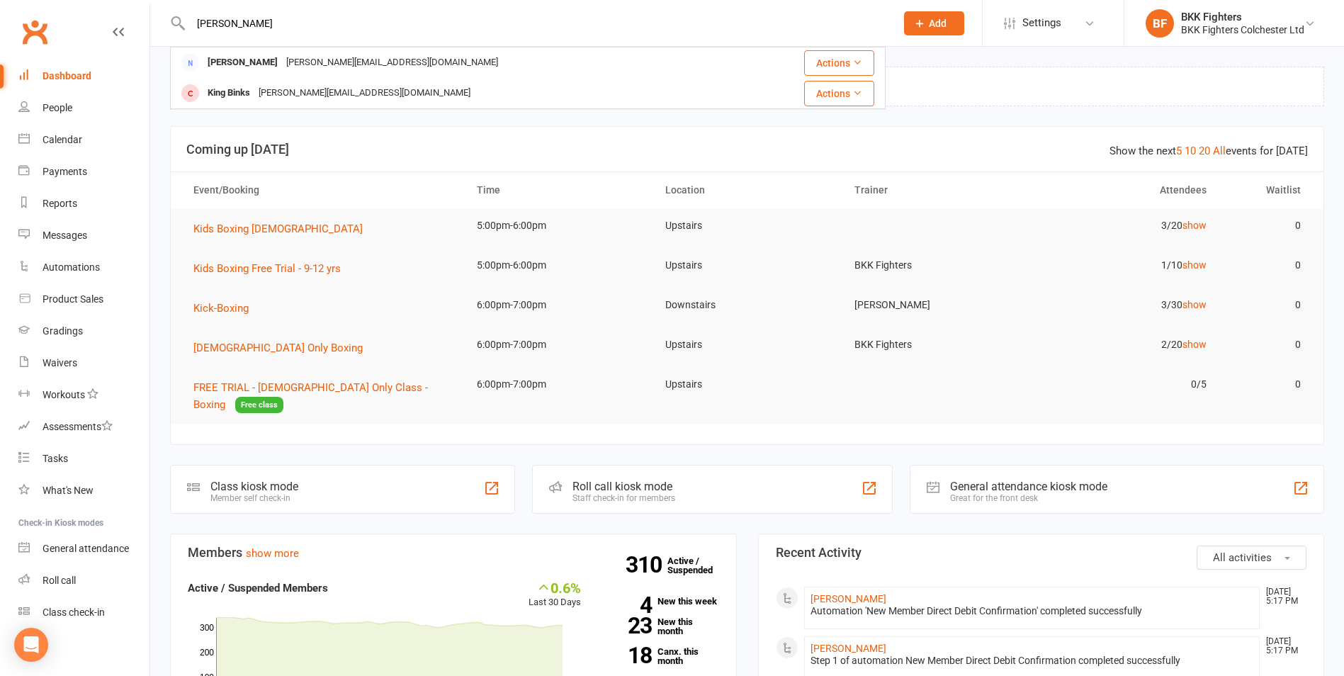
type input "[PERSON_NAME]"
click at [280, 20] on input "[PERSON_NAME]" at bounding box center [535, 23] width 699 height 20
click at [262, 20] on input "[PERSON_NAME]" at bounding box center [535, 23] width 699 height 20
